Goal: Check status: Check status

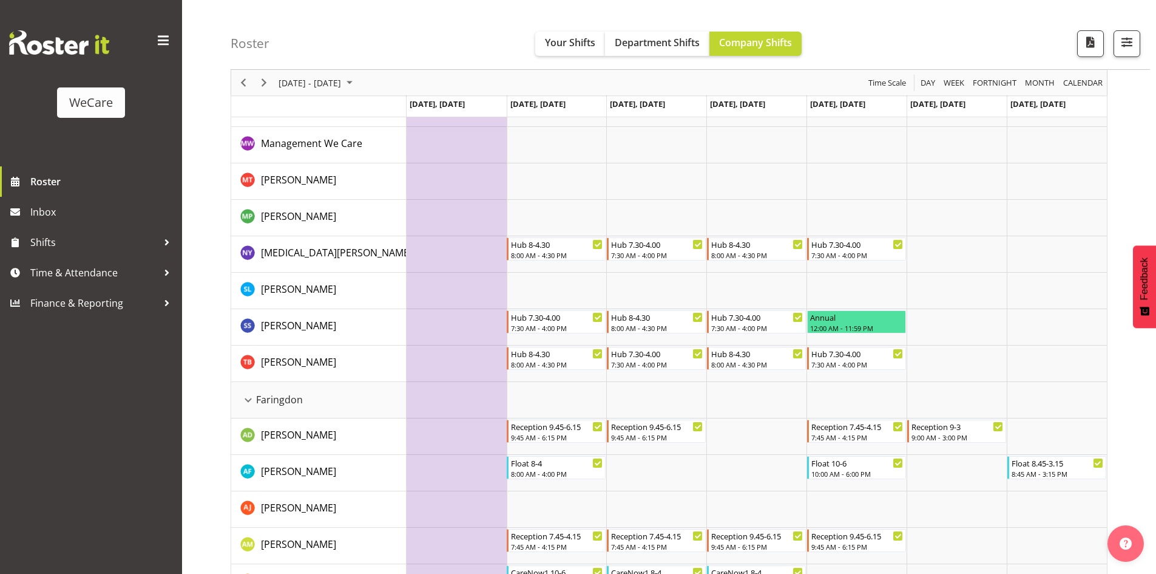
scroll to position [303, 0]
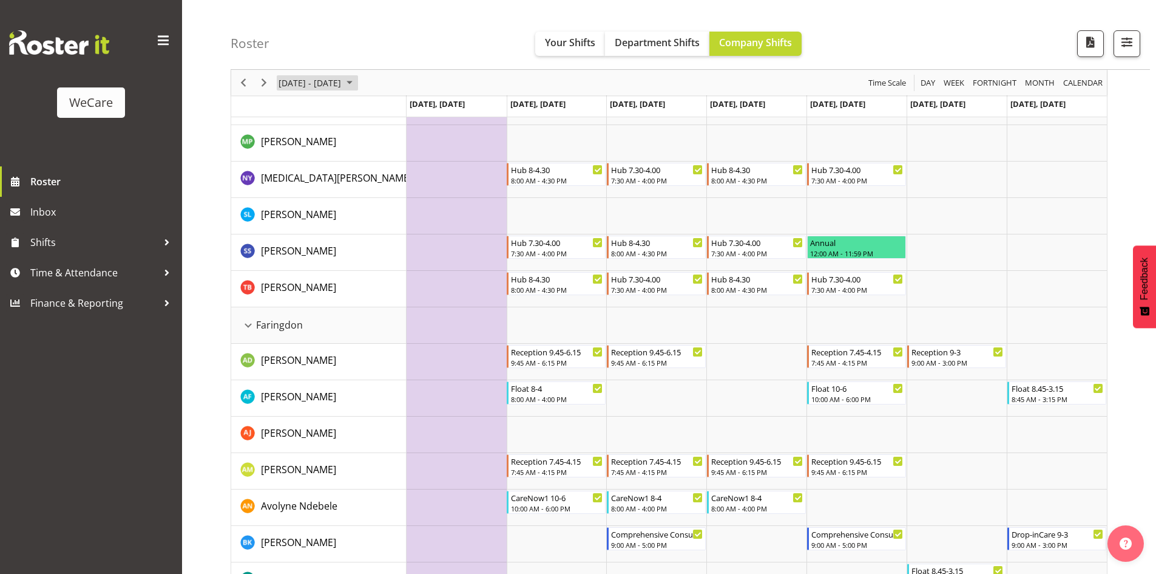
click at [357, 87] on span "Oct 27 - Nov 02, 2025" at bounding box center [349, 82] width 15 height 15
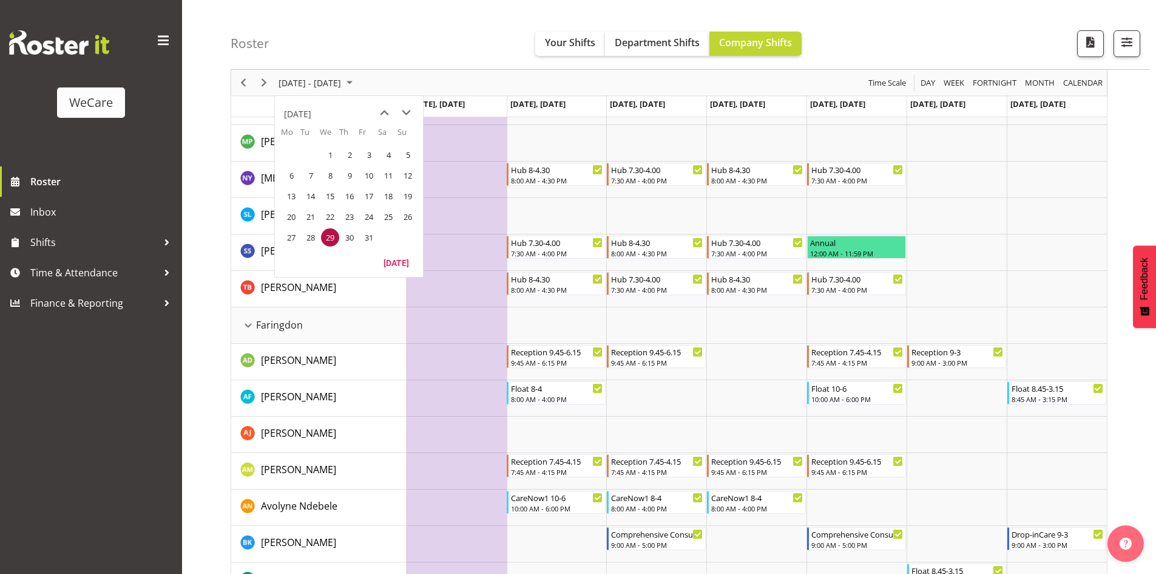
click at [387, 35] on div "Roster Your Shifts Department Shifts Company Shifts All Locations Clear Busines…" at bounding box center [691, 35] width 920 height 70
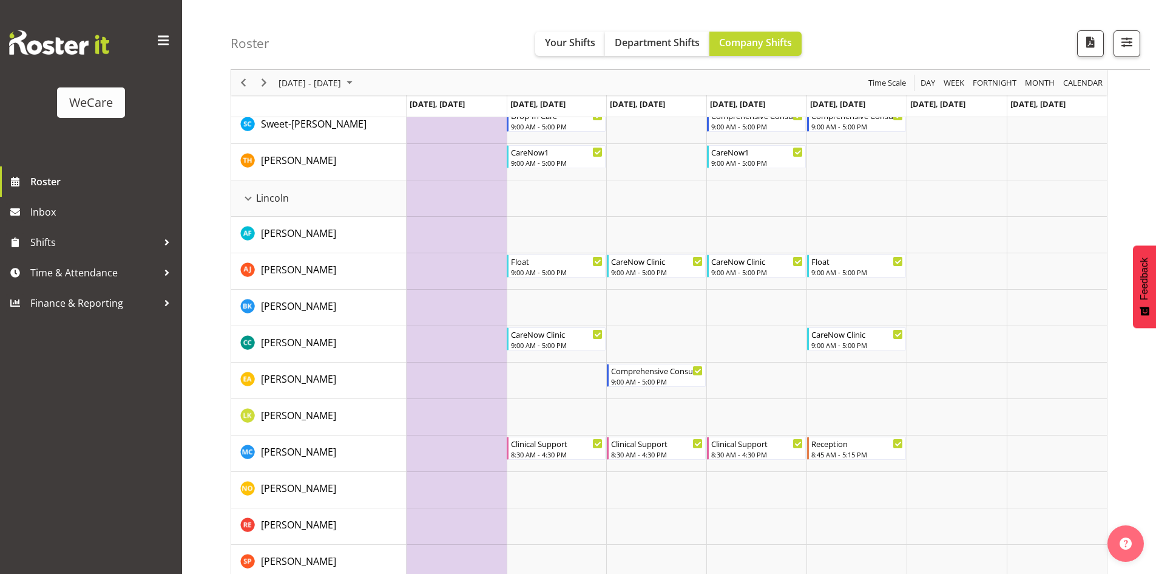
scroll to position [2428, 0]
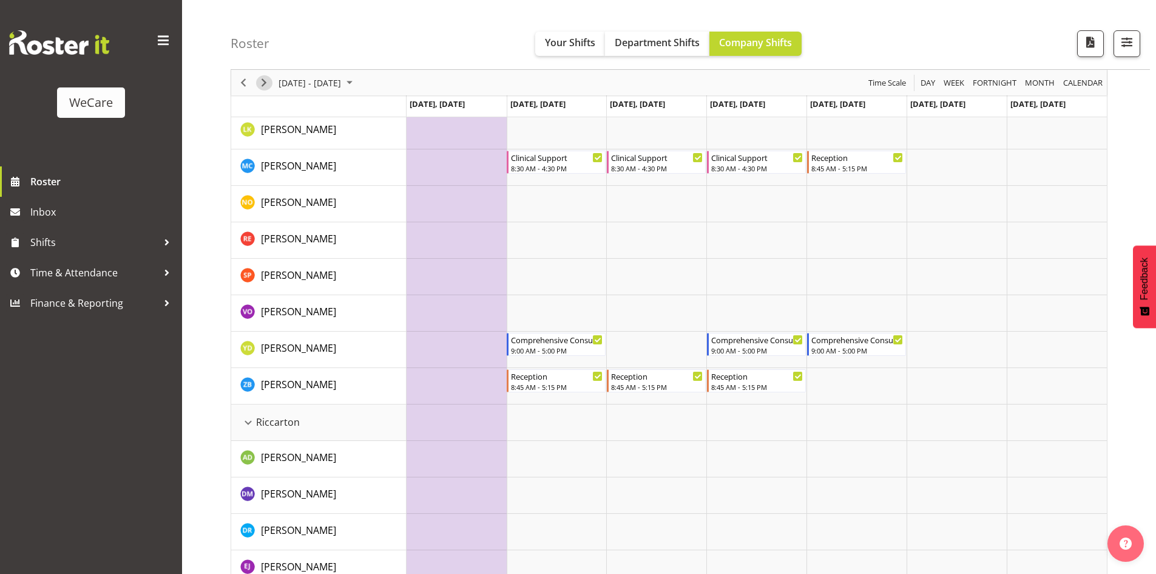
drag, startPoint x: 263, startPoint y: 88, endPoint x: 455, endPoint y: 260, distance: 257.9
click at [263, 88] on span "Next" at bounding box center [264, 82] width 15 height 15
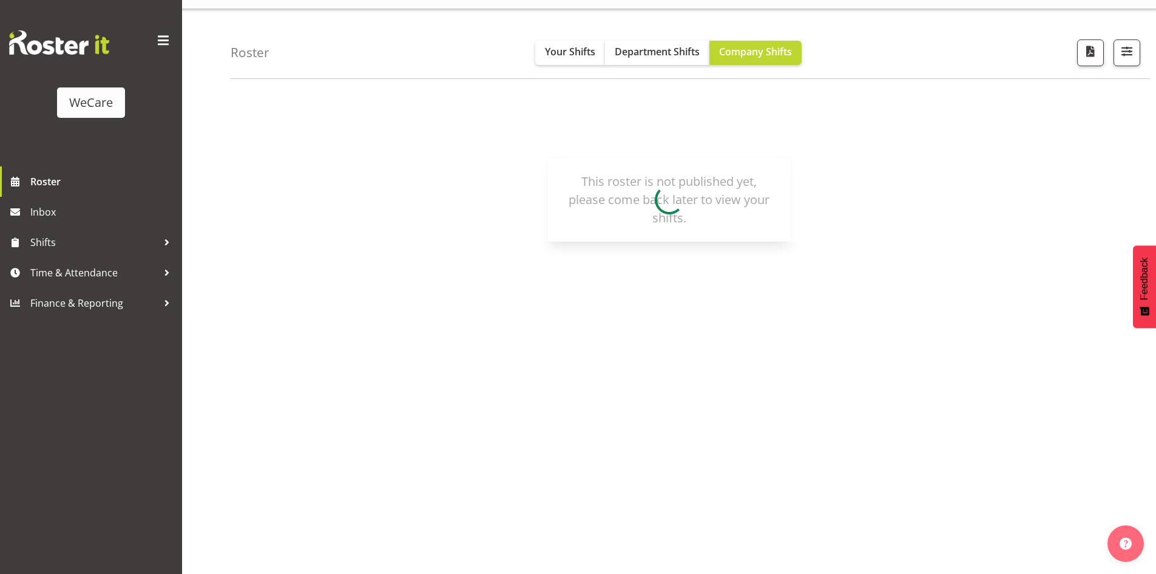
scroll to position [27, 0]
click at [30, 44] on img at bounding box center [59, 42] width 100 height 24
click at [67, 39] on img at bounding box center [59, 42] width 100 height 24
click at [68, 42] on img at bounding box center [59, 42] width 100 height 24
click at [92, 108] on div "WeCare" at bounding box center [91, 102] width 44 height 18
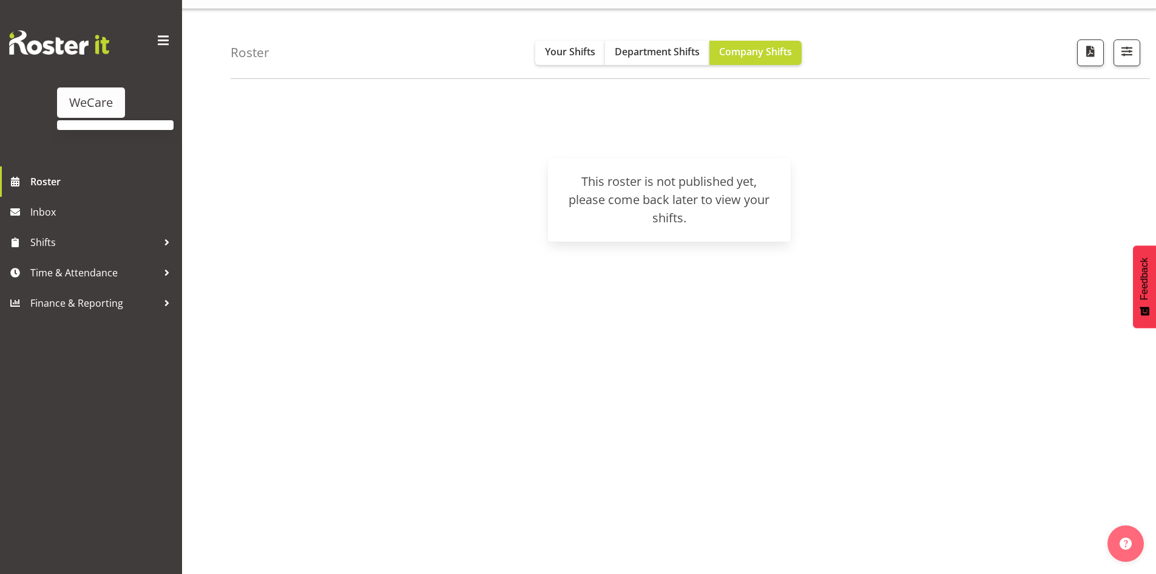
click at [95, 100] on div "WeCare" at bounding box center [91, 102] width 44 height 18
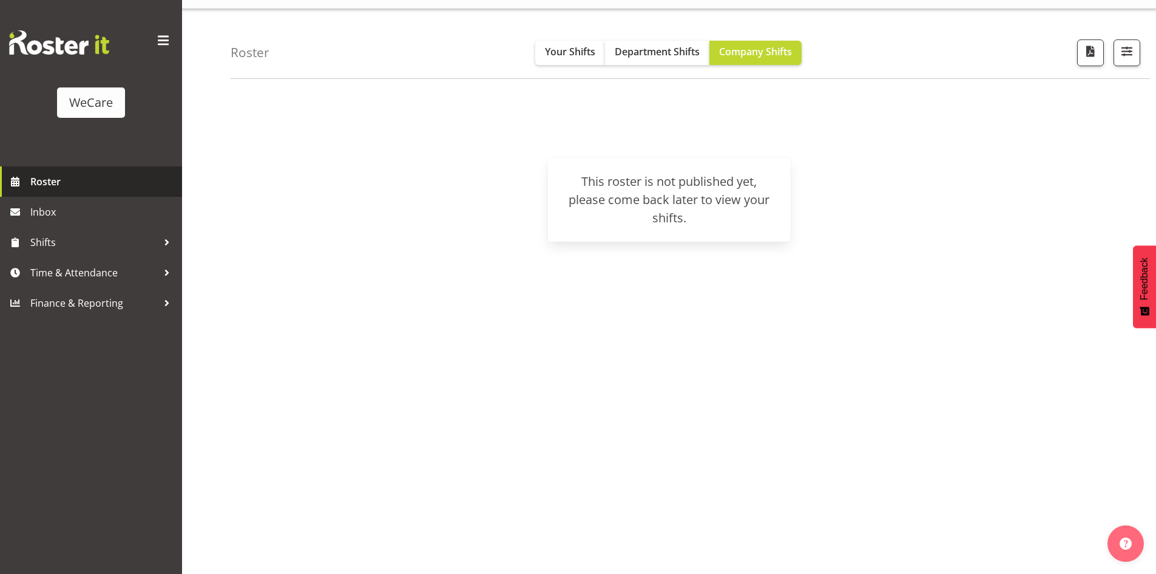
click at [93, 183] on span "Roster" at bounding box center [103, 181] width 146 height 18
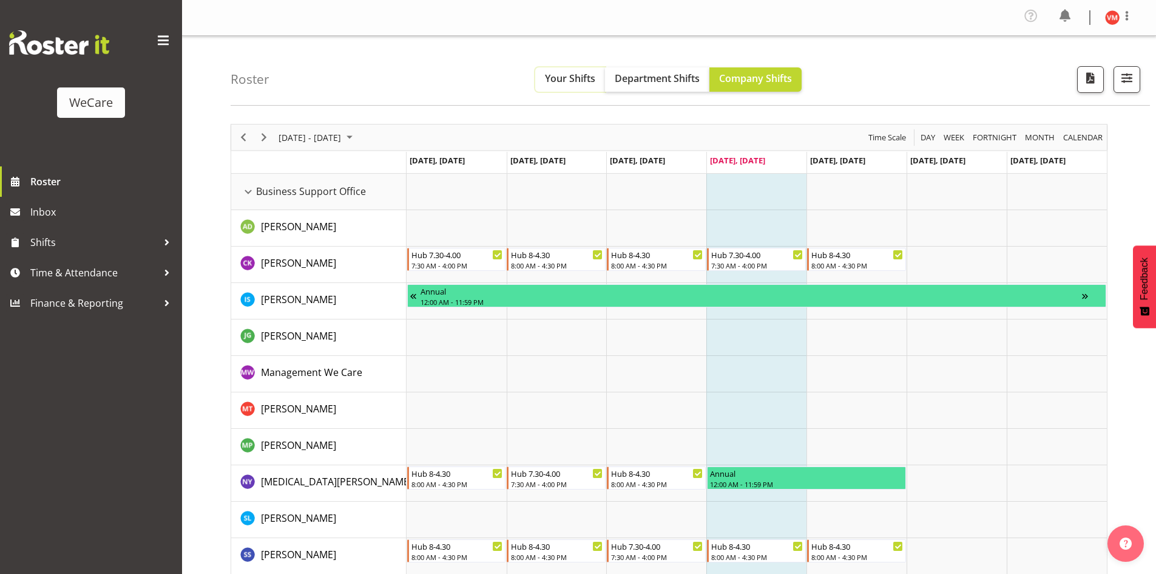
click at [563, 78] on span "Your Shifts" at bounding box center [570, 78] width 50 height 13
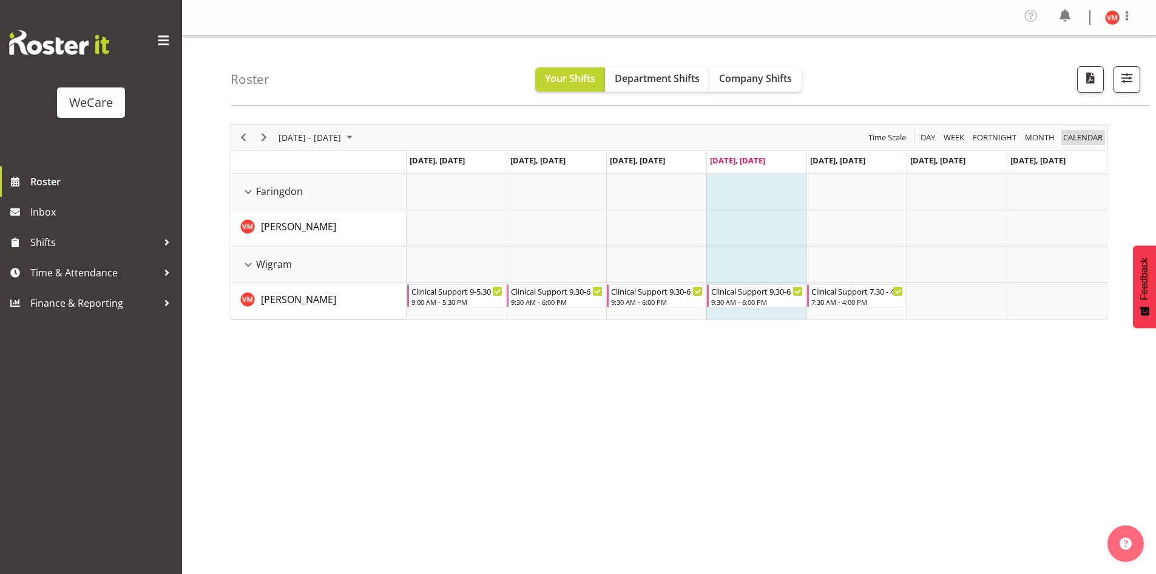
click at [1077, 137] on span "calendar" at bounding box center [1083, 137] width 42 height 15
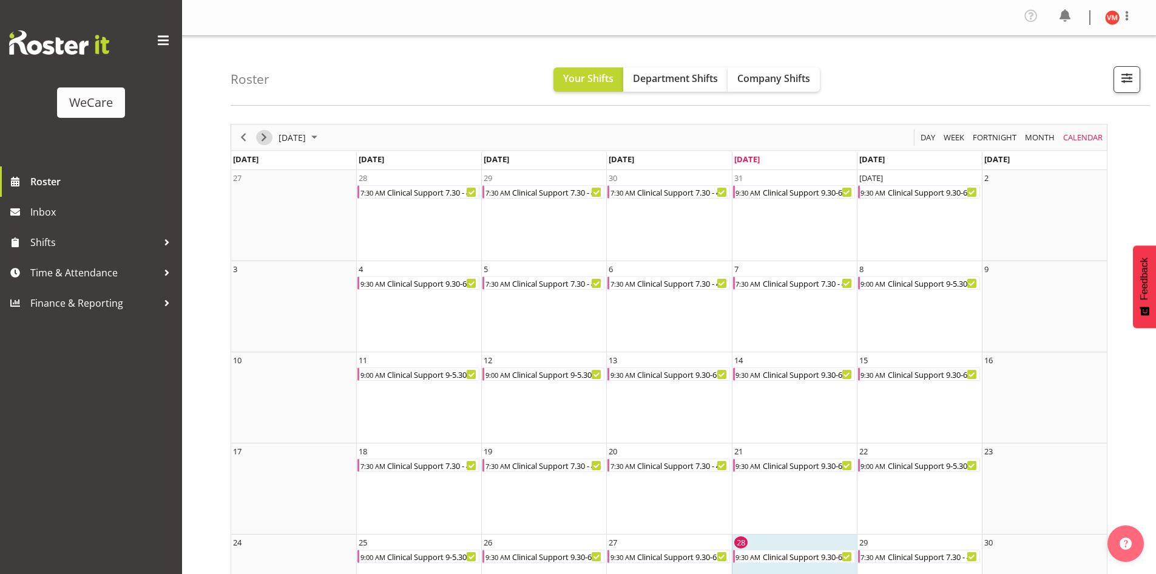
click at [271, 139] on span "Next" at bounding box center [264, 137] width 15 height 15
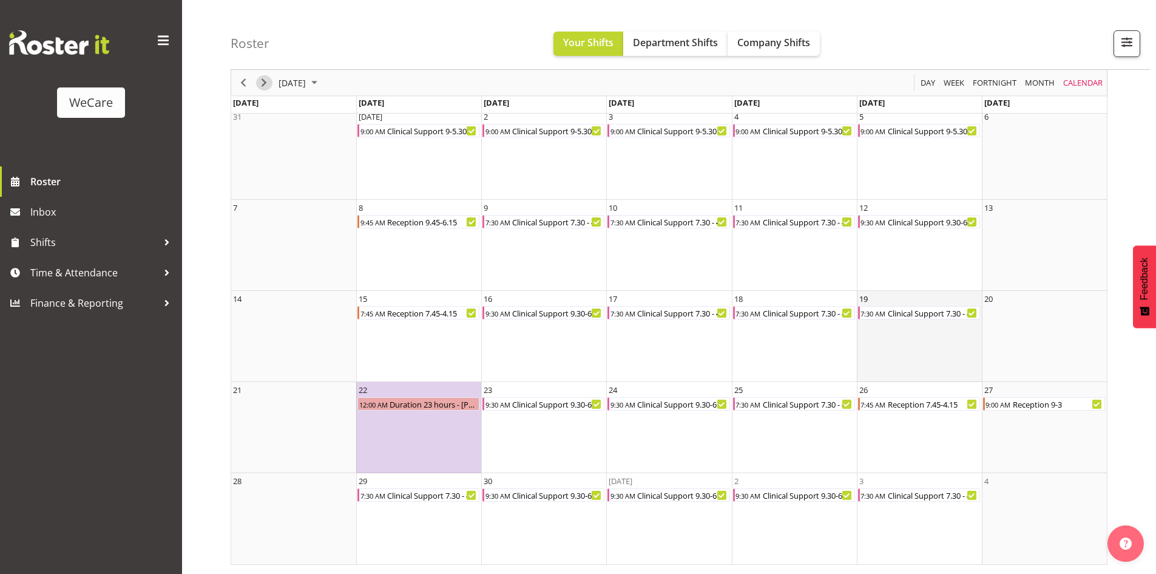
scroll to position [1, 0]
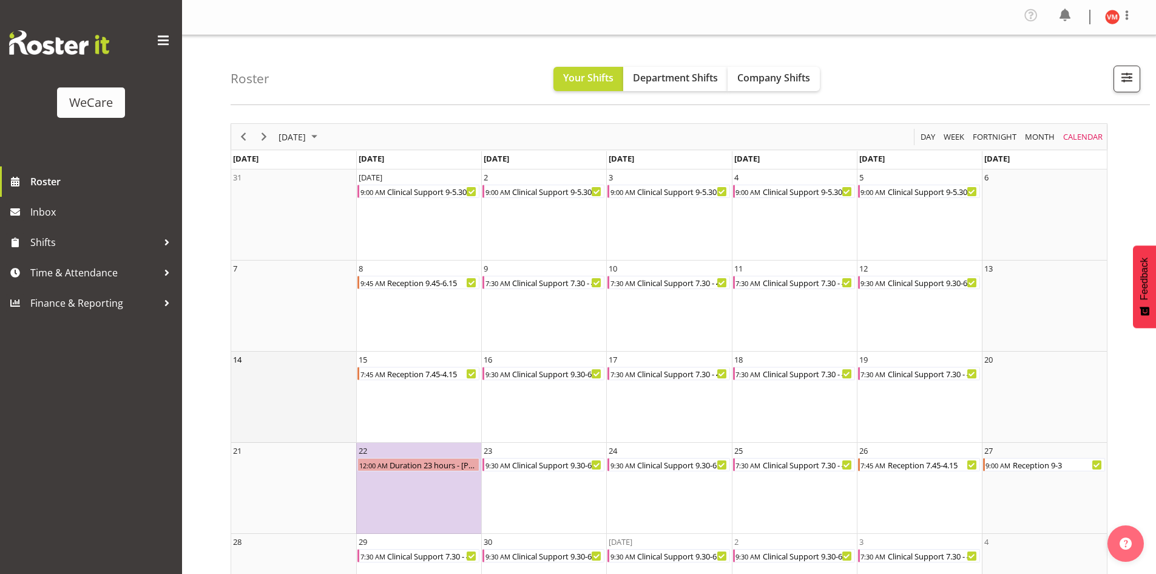
click at [278, 392] on td "14" at bounding box center [293, 396] width 125 height 91
click at [279, 390] on td "14" at bounding box center [293, 396] width 125 height 91
click at [278, 390] on td "14" at bounding box center [293, 396] width 125 height 91
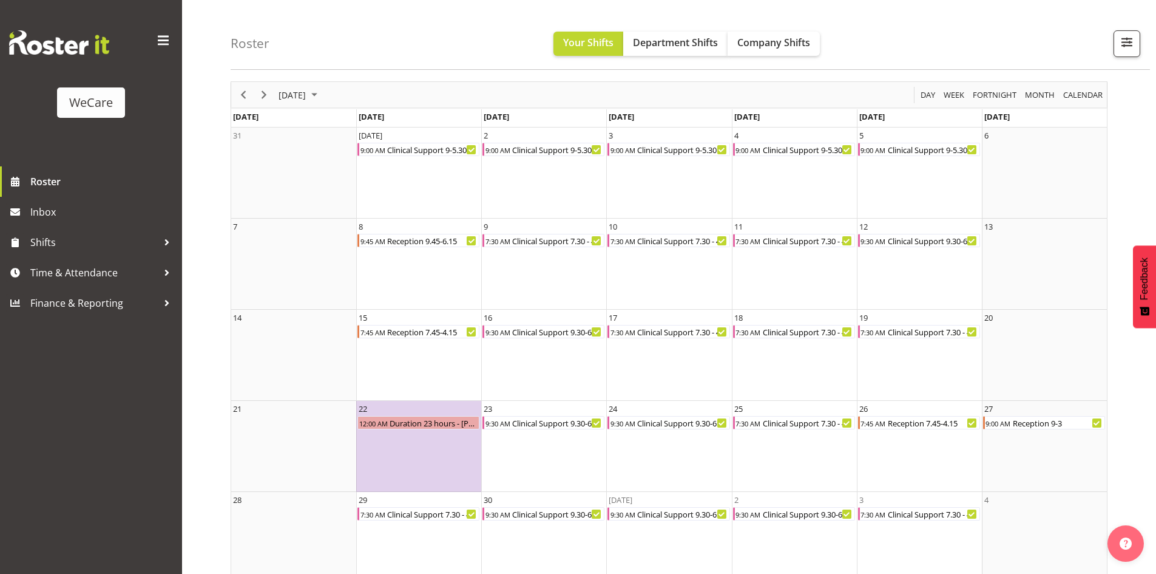
scroll to position [61, 0]
